Goal: Information Seeking & Learning: Learn about a topic

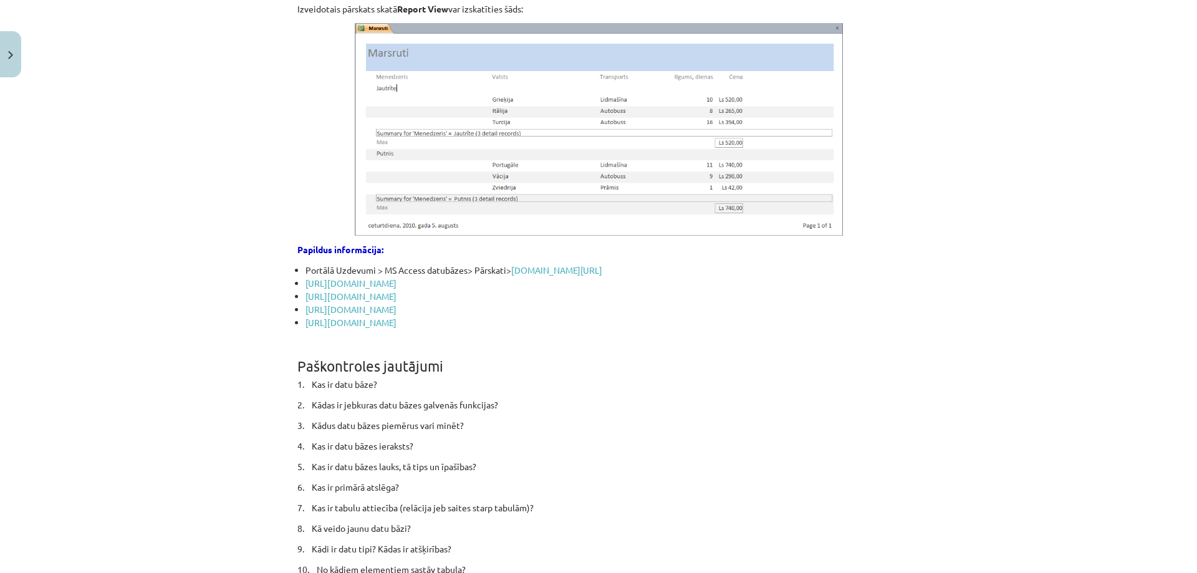
scroll to position [7483, 0]
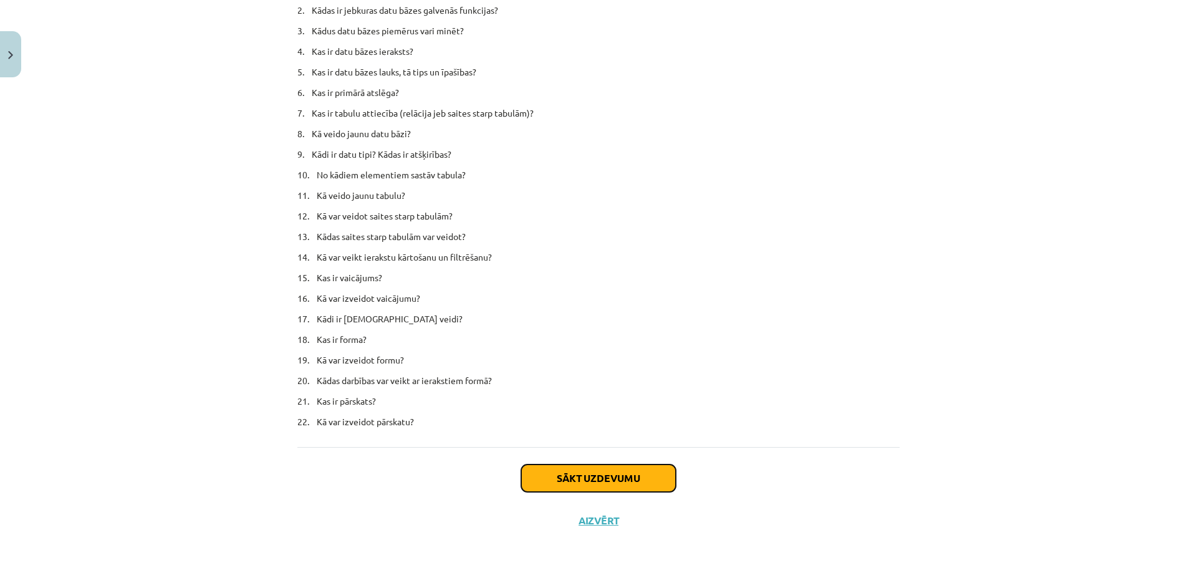
click at [569, 471] on button "Sākt uzdevumu" at bounding box center [598, 478] width 155 height 27
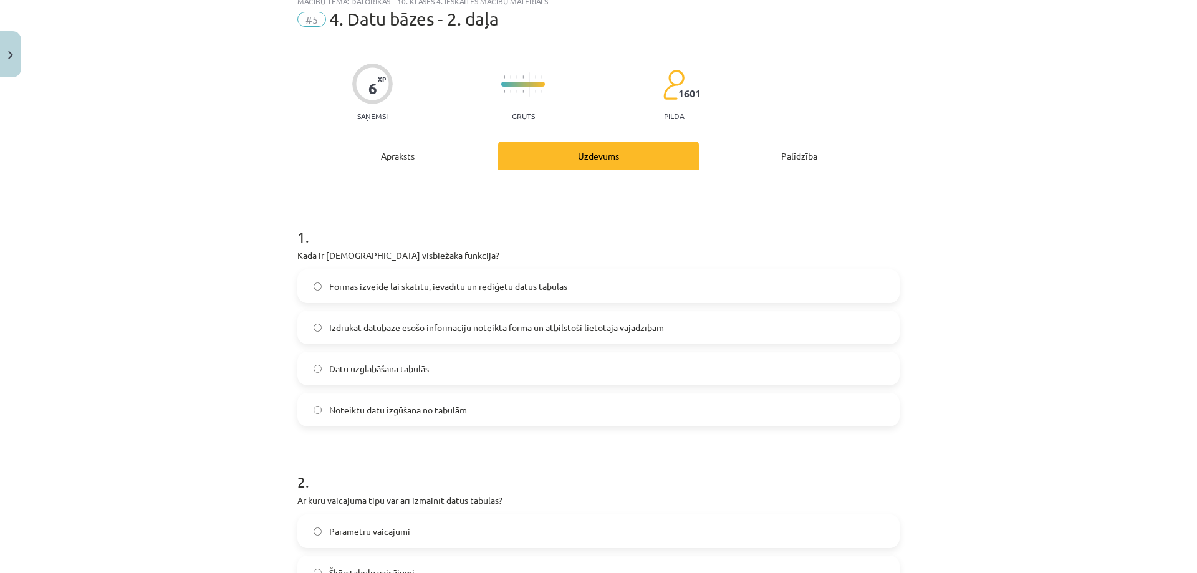
scroll to position [31, 0]
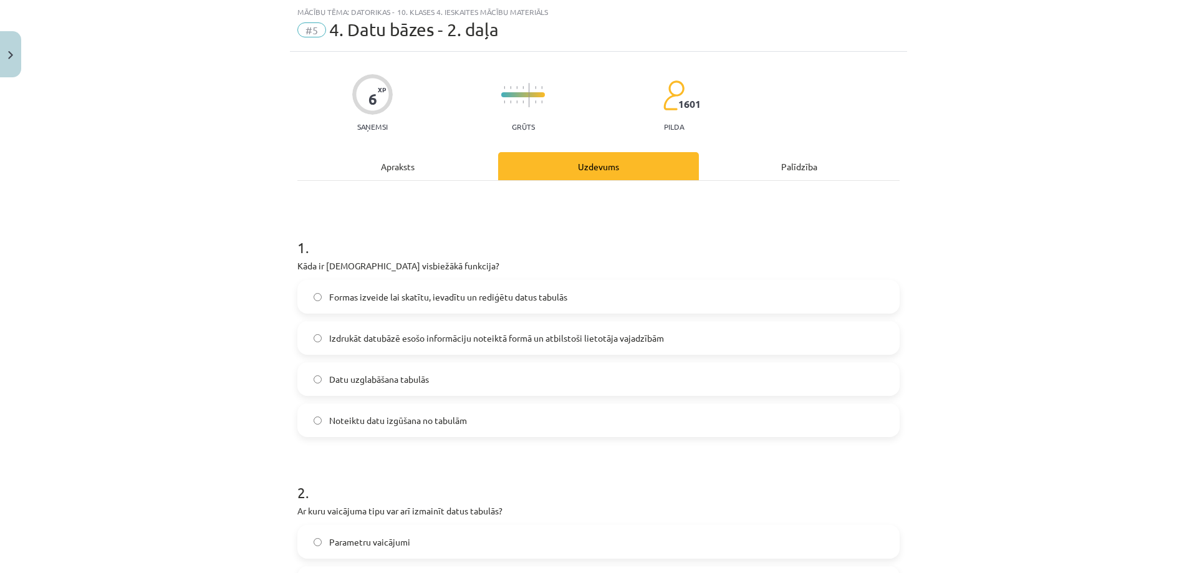
click at [1084, 312] on div "Mācību tēma: Datorikas - 10. klases 4. ieskaites mācību materiāls #5 4. Datu bā…" at bounding box center [598, 286] width 1197 height 573
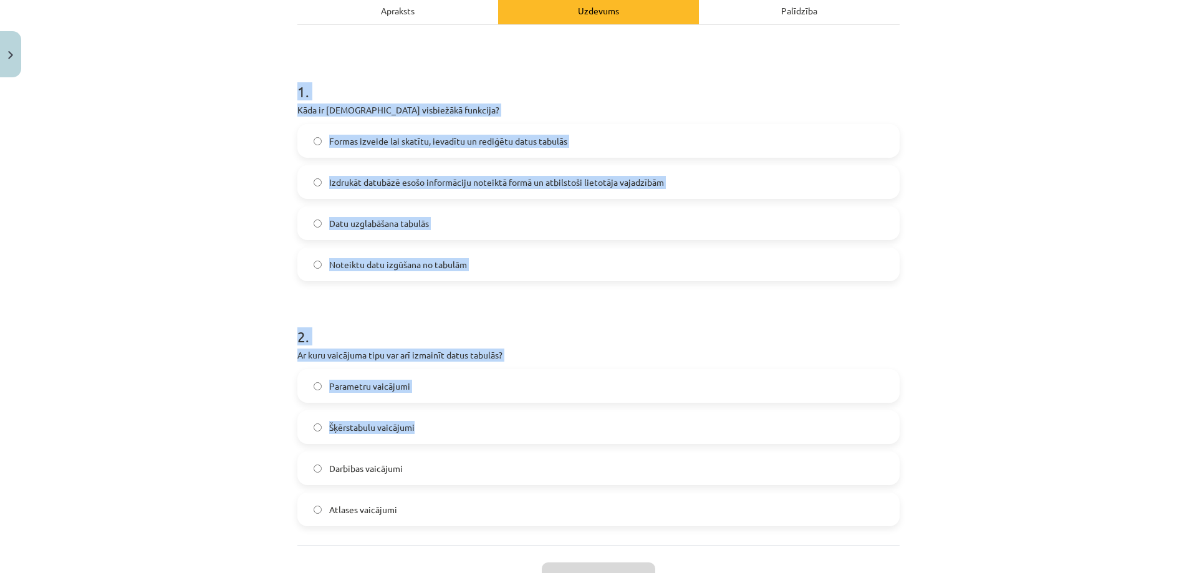
scroll to position [285, 0]
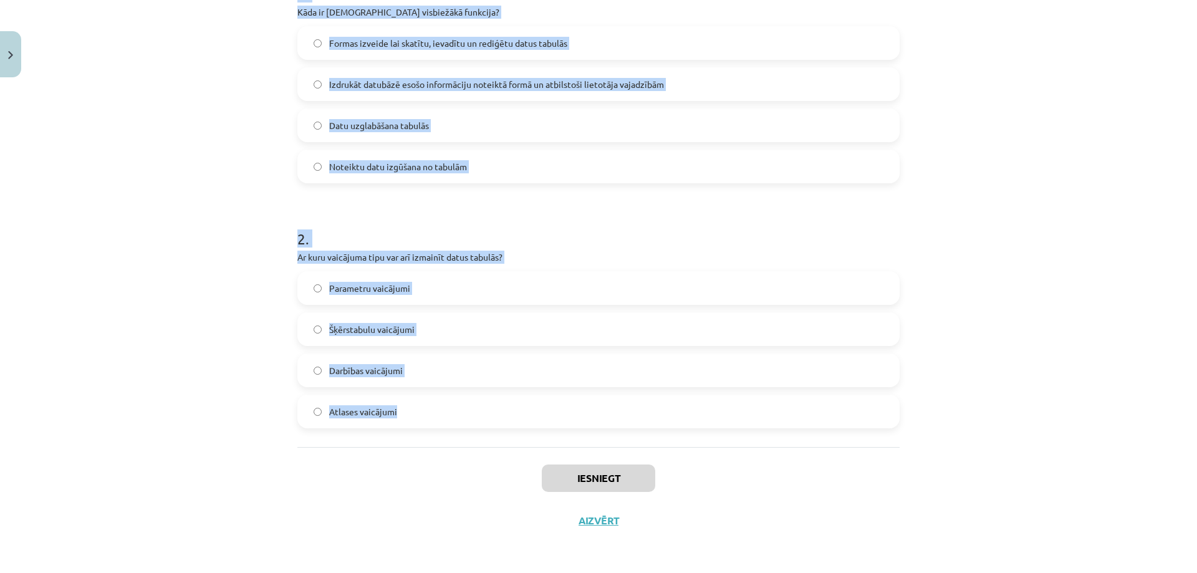
drag, startPoint x: 289, startPoint y: 240, endPoint x: 429, endPoint y: 382, distance: 199.3
click at [429, 382] on div "6 XP Saņemsi Grūts 1601 pilda Apraksts Uzdevums Palīdzība 1 . Kāda ir [DEMOGRAP…" at bounding box center [598, 170] width 617 height 744
click at [187, 196] on div "Mācību tēma: Datorikas - 10. klases 4. ieskaites mācību materiāls #5 4. Datu bā…" at bounding box center [598, 286] width 1197 height 573
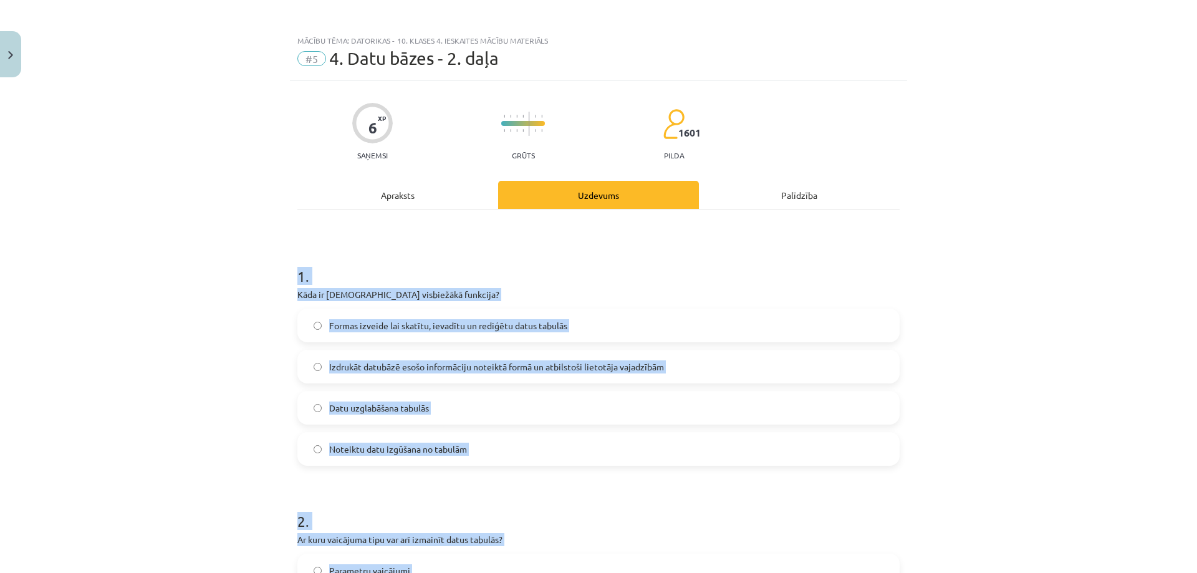
scroll to position [0, 0]
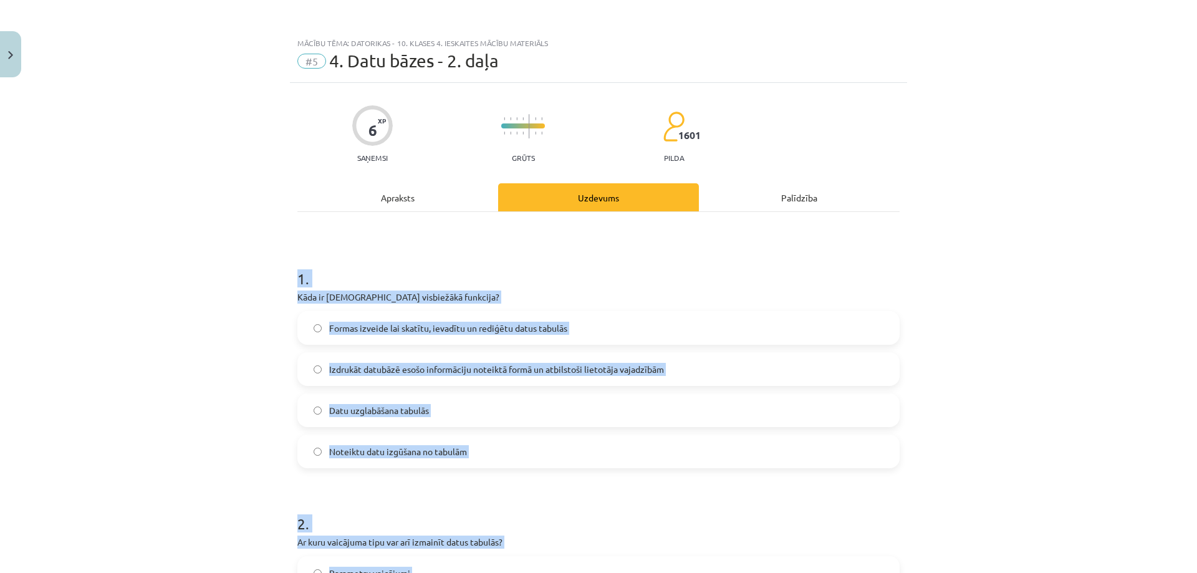
drag, startPoint x: 203, startPoint y: 234, endPoint x: 244, endPoint y: 249, distance: 44.0
click at [204, 234] on div "Mācību tēma: Datorikas - 10. klases 4. ieskaites mācību materiāls #5 4. Datu bā…" at bounding box center [598, 286] width 1197 height 573
click at [301, 276] on h1 "1 ." at bounding box center [598, 267] width 602 height 39
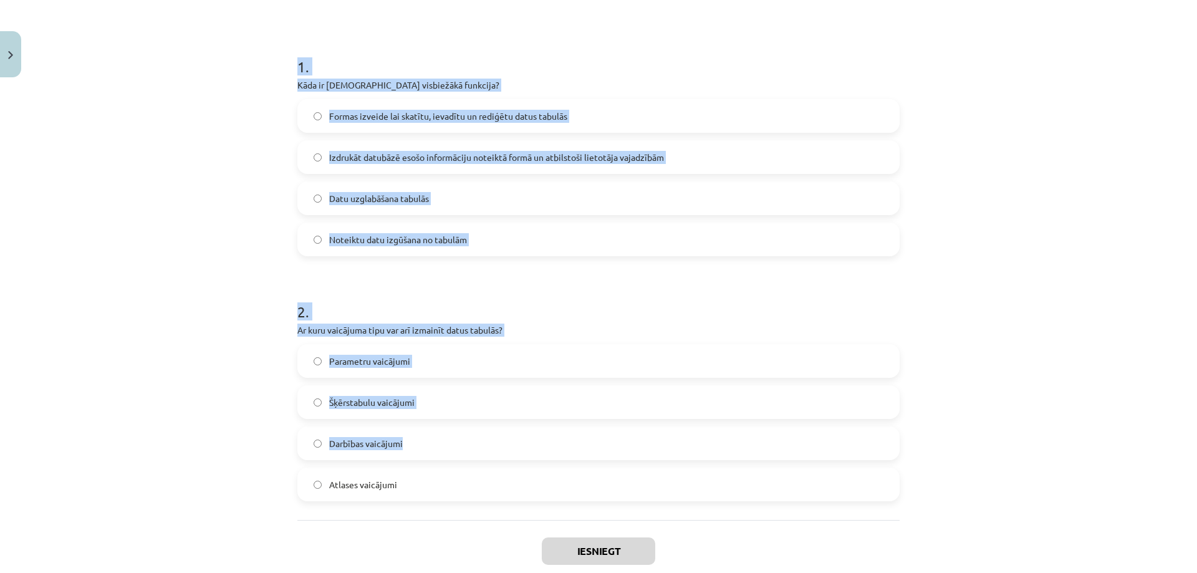
scroll to position [285, 0]
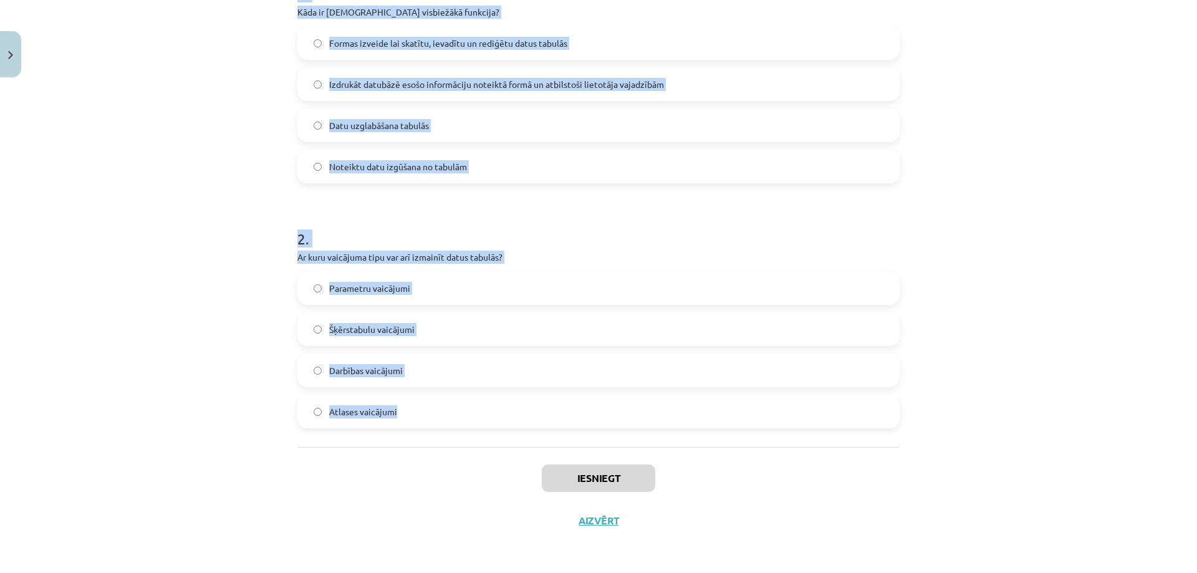
drag, startPoint x: 295, startPoint y: 276, endPoint x: 425, endPoint y: 398, distance: 178.2
click at [425, 398] on form "1 . Kāda ir [DEMOGRAPHIC_DATA] visbiežākā funkcija? Formas izveide lai skatītu,…" at bounding box center [598, 195] width 602 height 465
copy form "1 . Kāda ir [DEMOGRAPHIC_DATA] visbiežākā funkcija? Formas izveide lai skatītu,…"
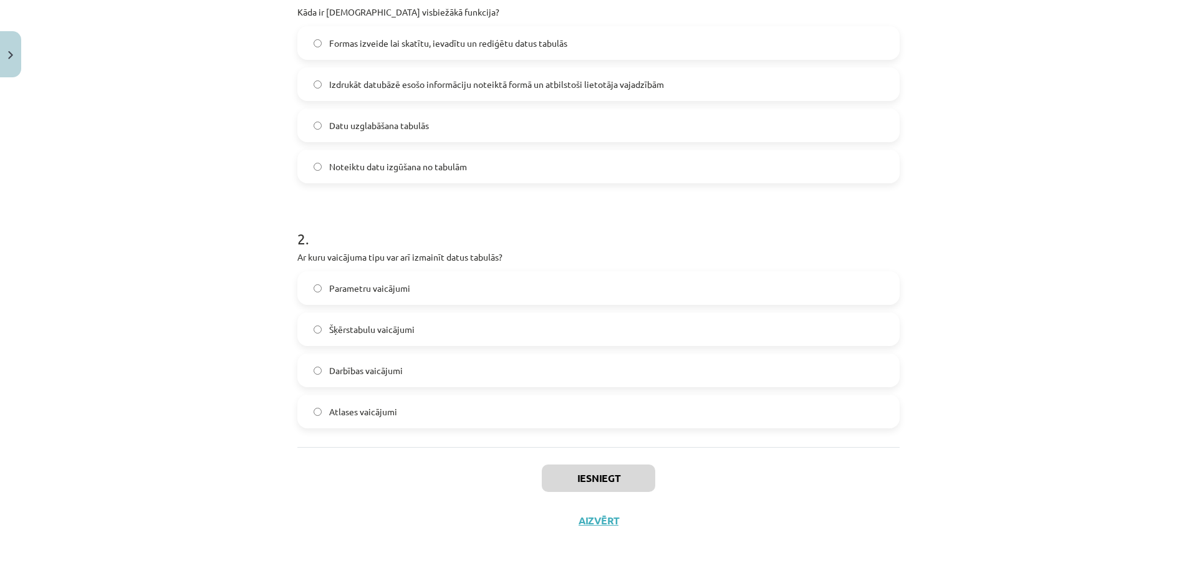
click at [215, 452] on div "Mācību tēma: Datorikas - 10. klases 4. ieskaites mācību materiāls #5 4. Datu bā…" at bounding box center [598, 286] width 1197 height 573
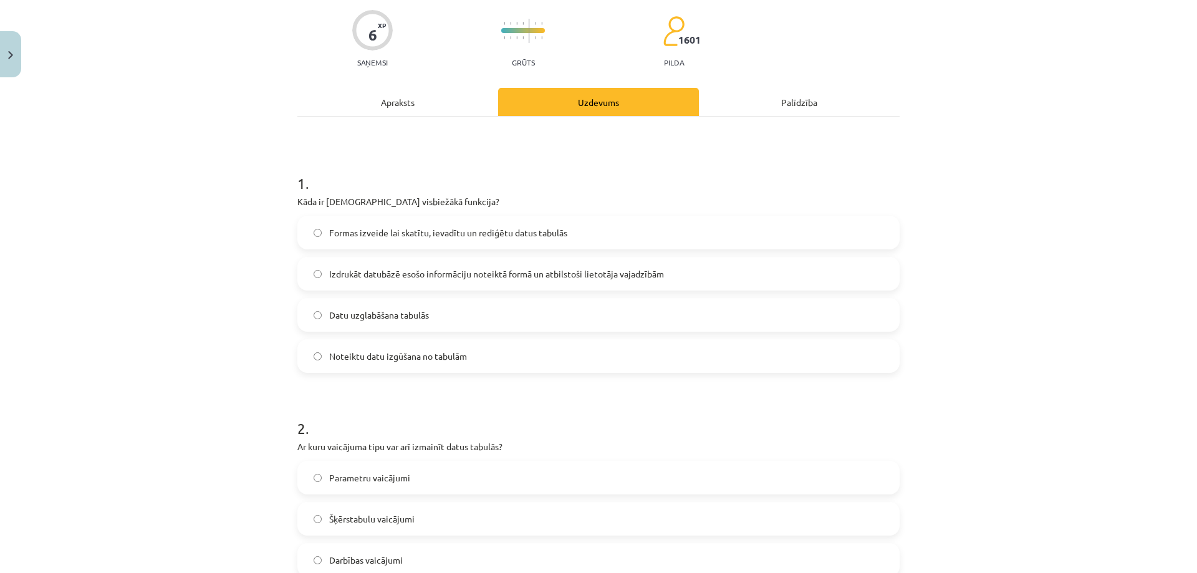
scroll to position [0, 0]
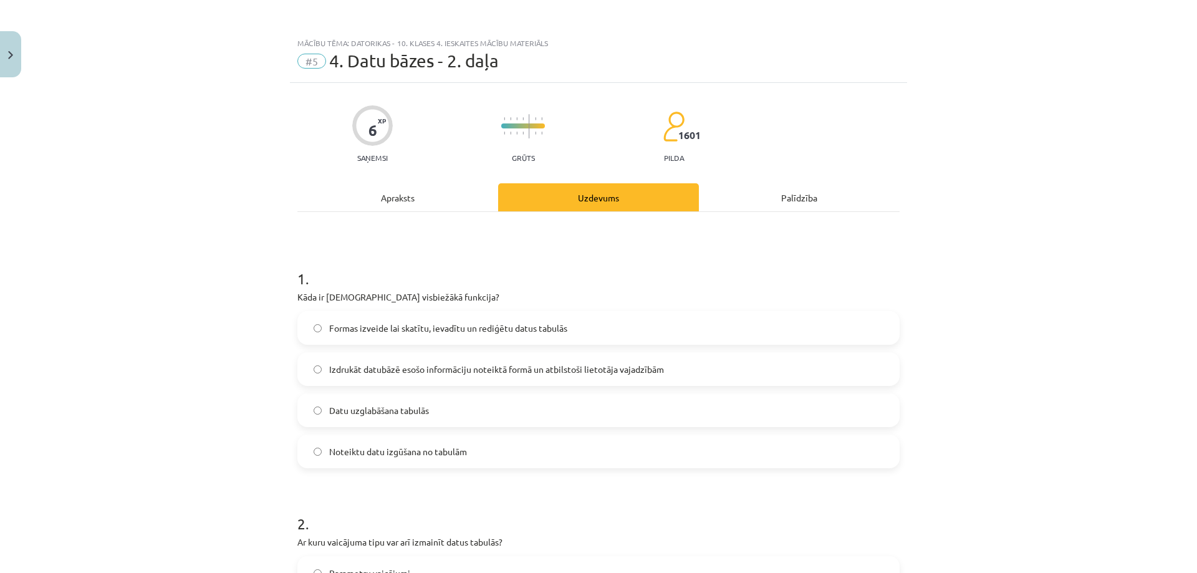
click at [382, 444] on label "Noteiktu datu izgūšana no tabulām" at bounding box center [599, 451] width 600 height 31
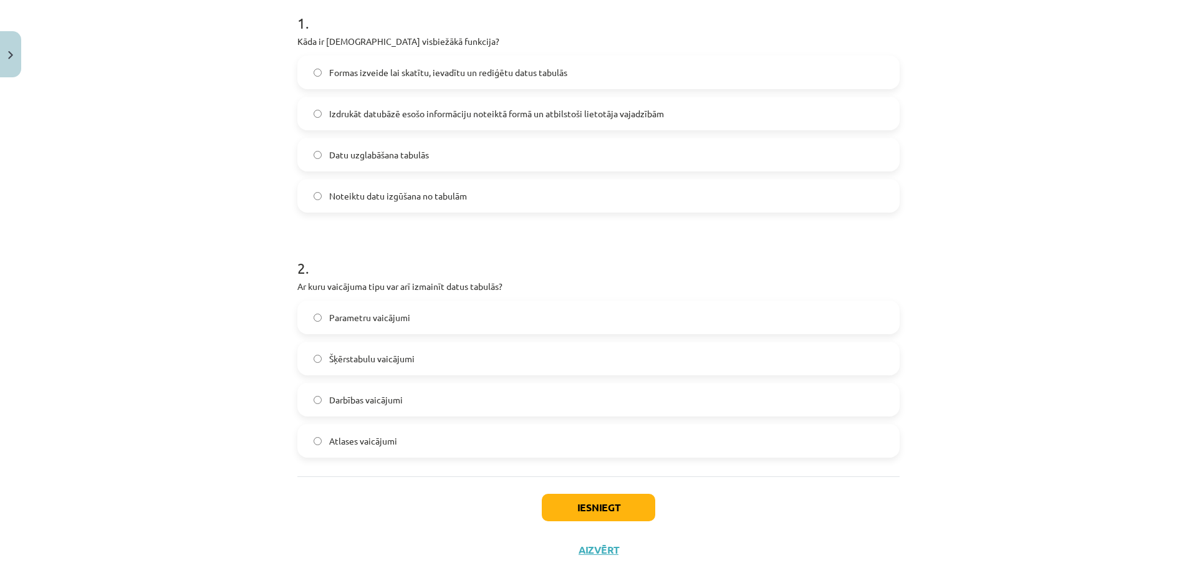
scroll to position [285, 0]
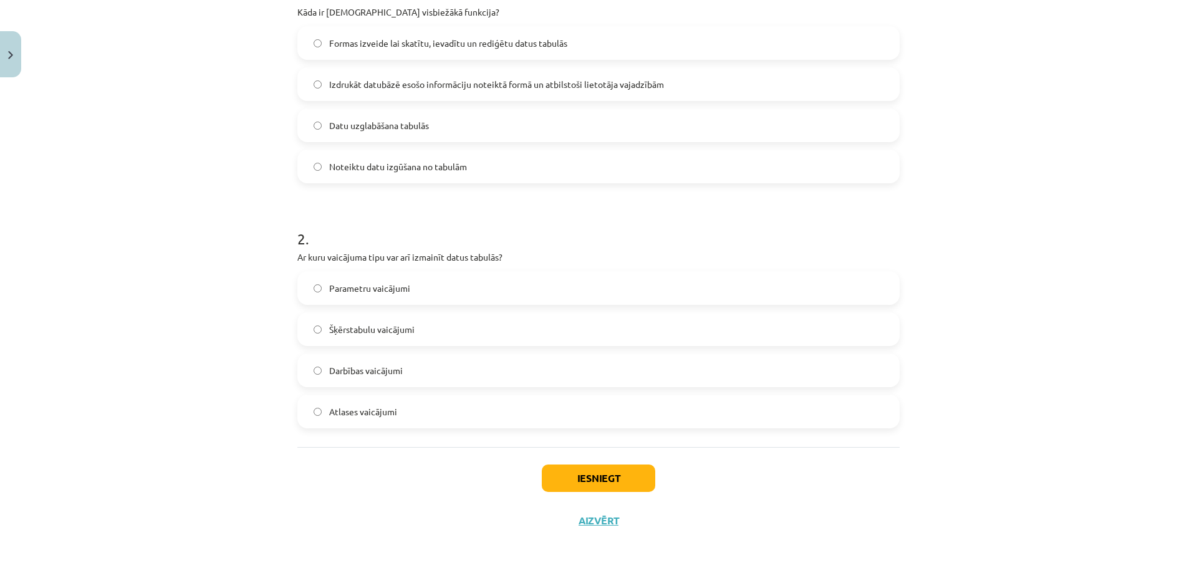
click at [413, 368] on label "Darbības vaicājumi" at bounding box center [599, 370] width 600 height 31
click at [577, 488] on button "Iesniegt" at bounding box center [598, 478] width 113 height 27
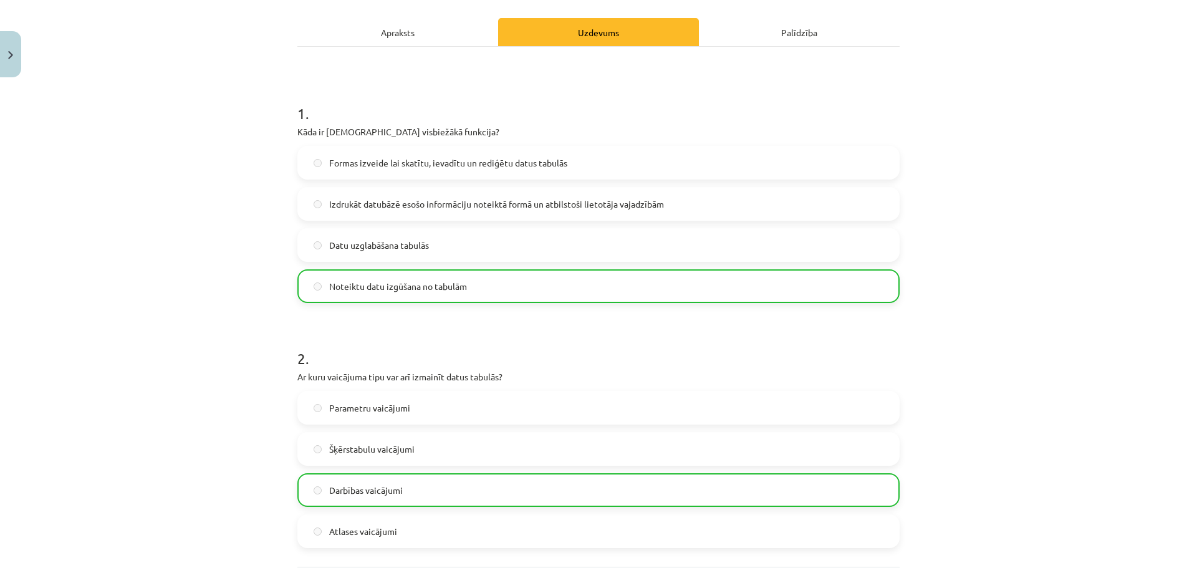
scroll to position [0, 0]
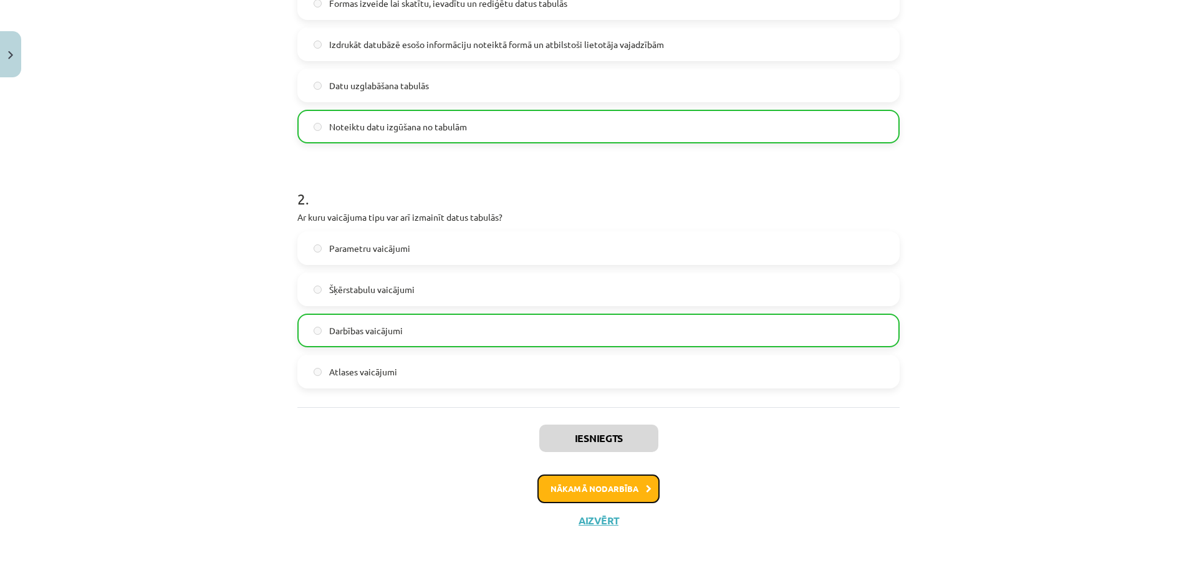
click at [571, 484] on button "Nākamā nodarbība" at bounding box center [599, 489] width 122 height 29
